Goal: Book appointment/travel/reservation

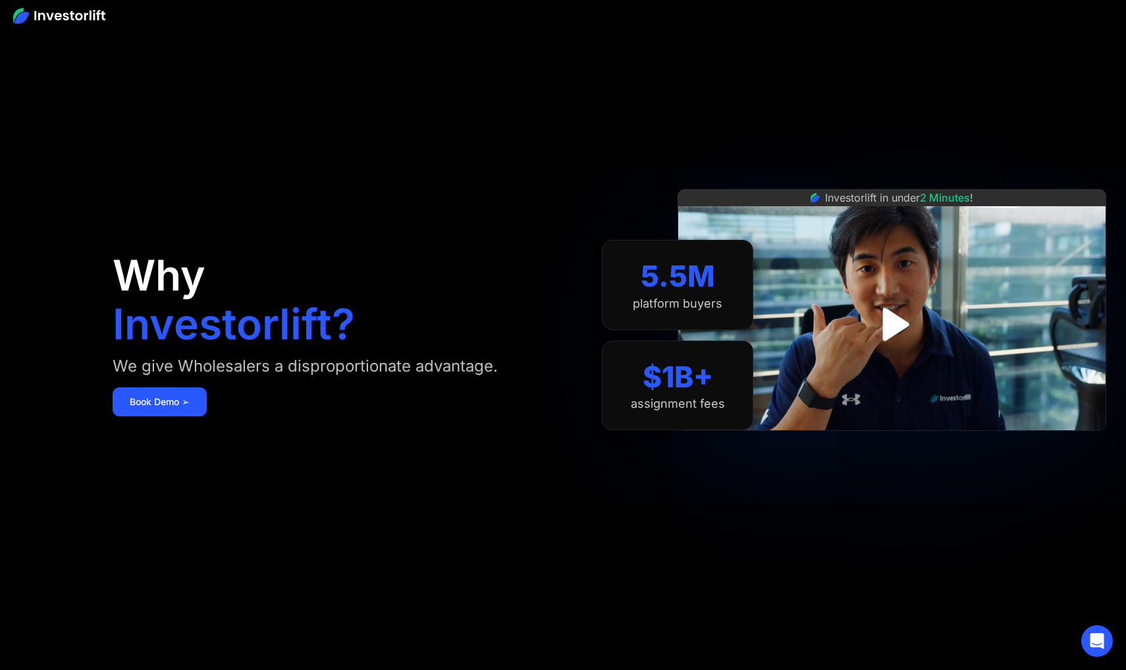
click at [88, 15] on img at bounding box center [59, 16] width 92 height 16
click at [186, 406] on link "Book Demo ➢" at bounding box center [160, 401] width 94 height 29
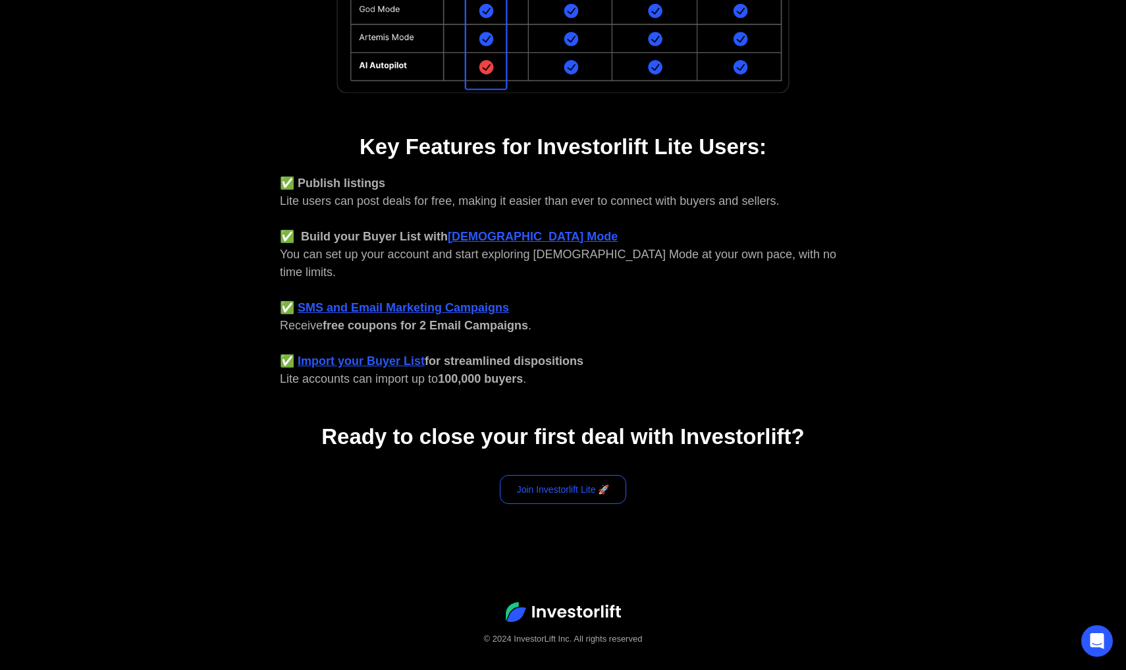
scroll to position [424, 0]
click at [594, 480] on link "Join Investorlift Lite 🚀" at bounding box center [563, 490] width 127 height 29
